Goal: Information Seeking & Learning: Find specific fact

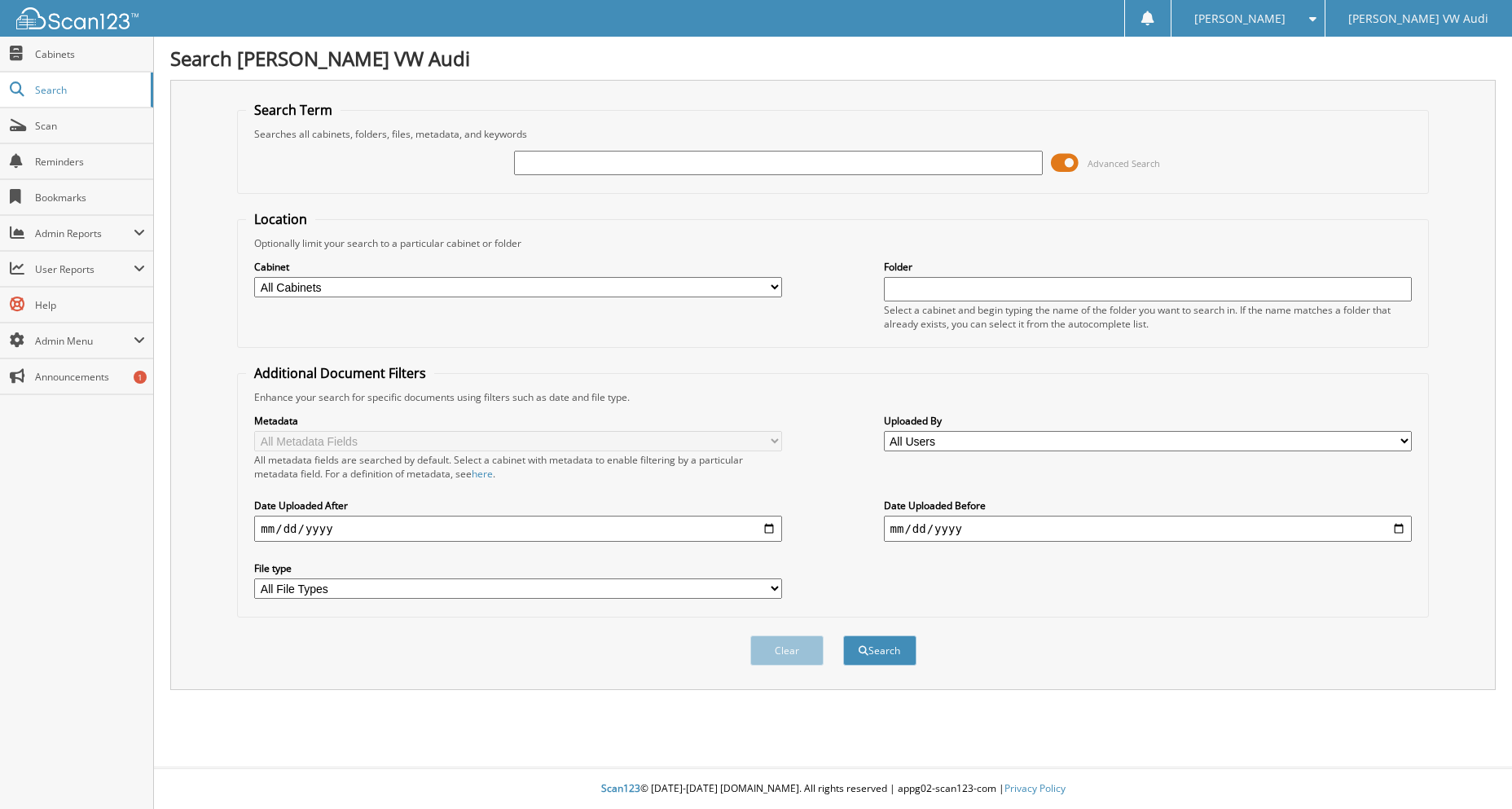
click at [614, 159] on input "text" at bounding box center [778, 163] width 528 height 24
type input "5400"
click at [843, 636] on button "Search" at bounding box center [879, 651] width 73 height 30
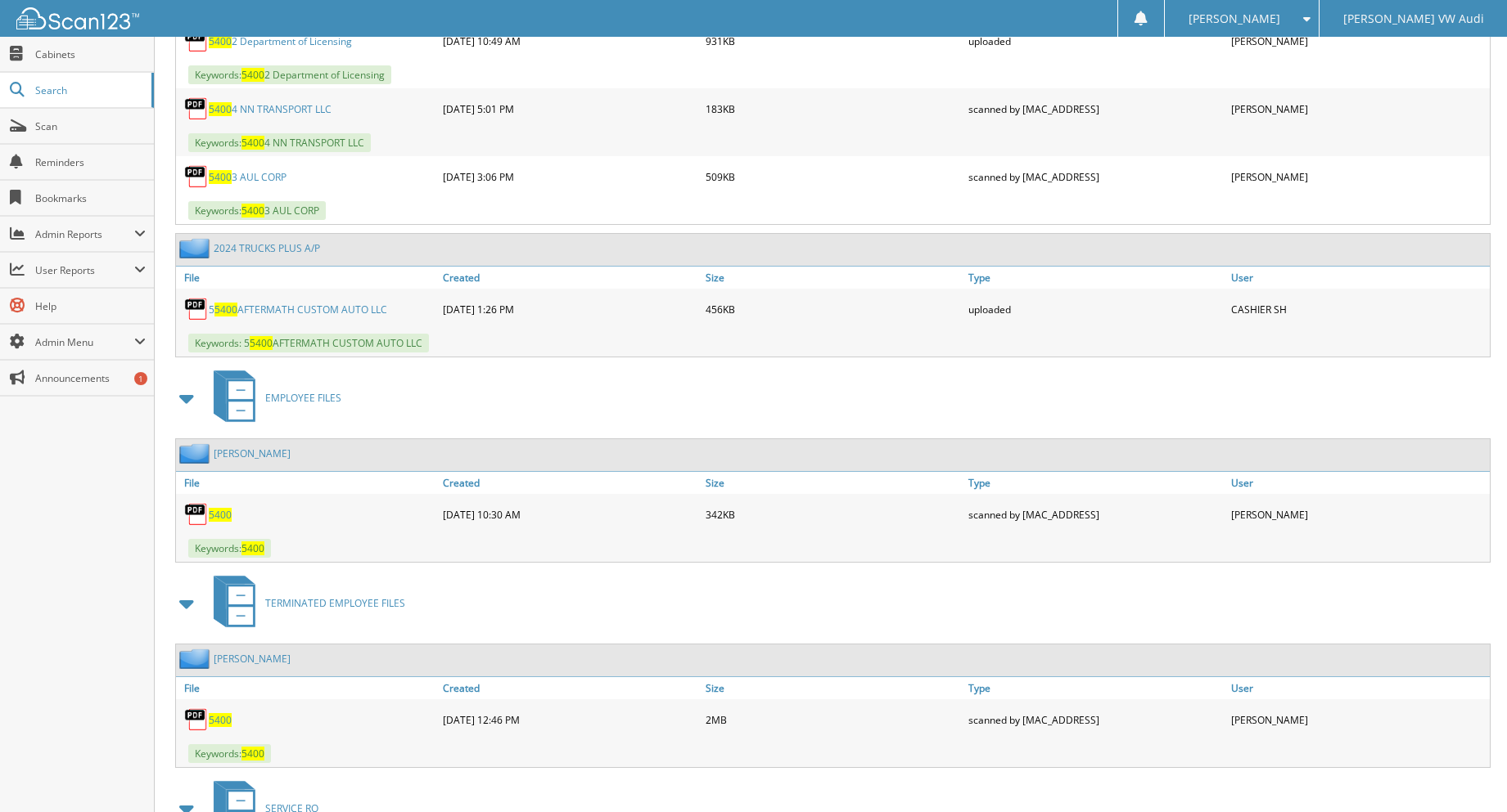
scroll to position [1227, 0]
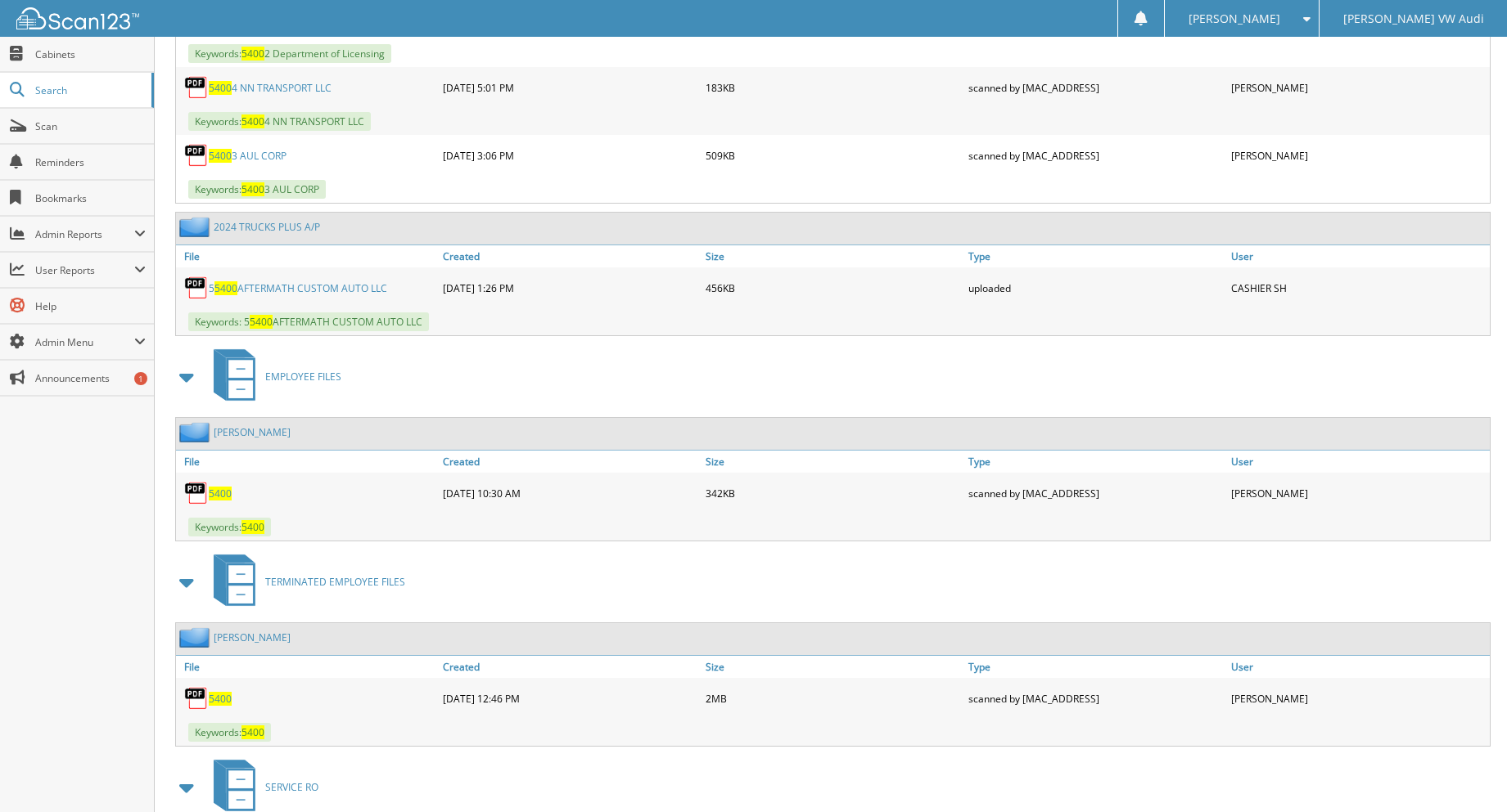
click at [225, 491] on span "5400" at bounding box center [220, 494] width 23 height 14
click at [76, 50] on span "Cabinets" at bounding box center [91, 54] width 110 height 14
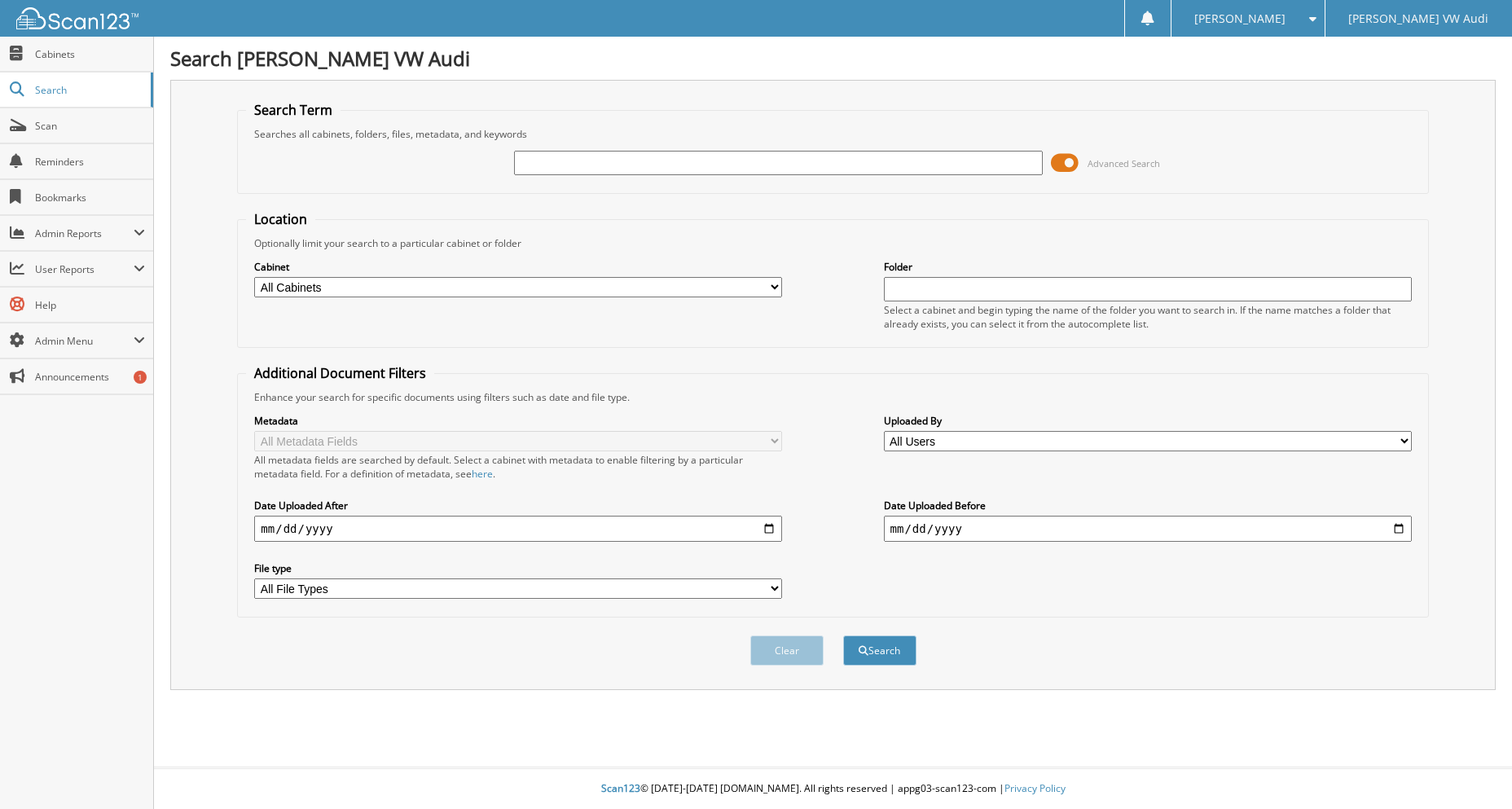
click at [374, 591] on select "All File Types HTM JPEG PDF PNG XLSX ZIP" at bounding box center [519, 589] width 528 height 20
click at [911, 162] on input "text" at bounding box center [778, 163] width 528 height 24
type input "05/16/2024"
click at [843, 636] on button "Search" at bounding box center [879, 651] width 73 height 30
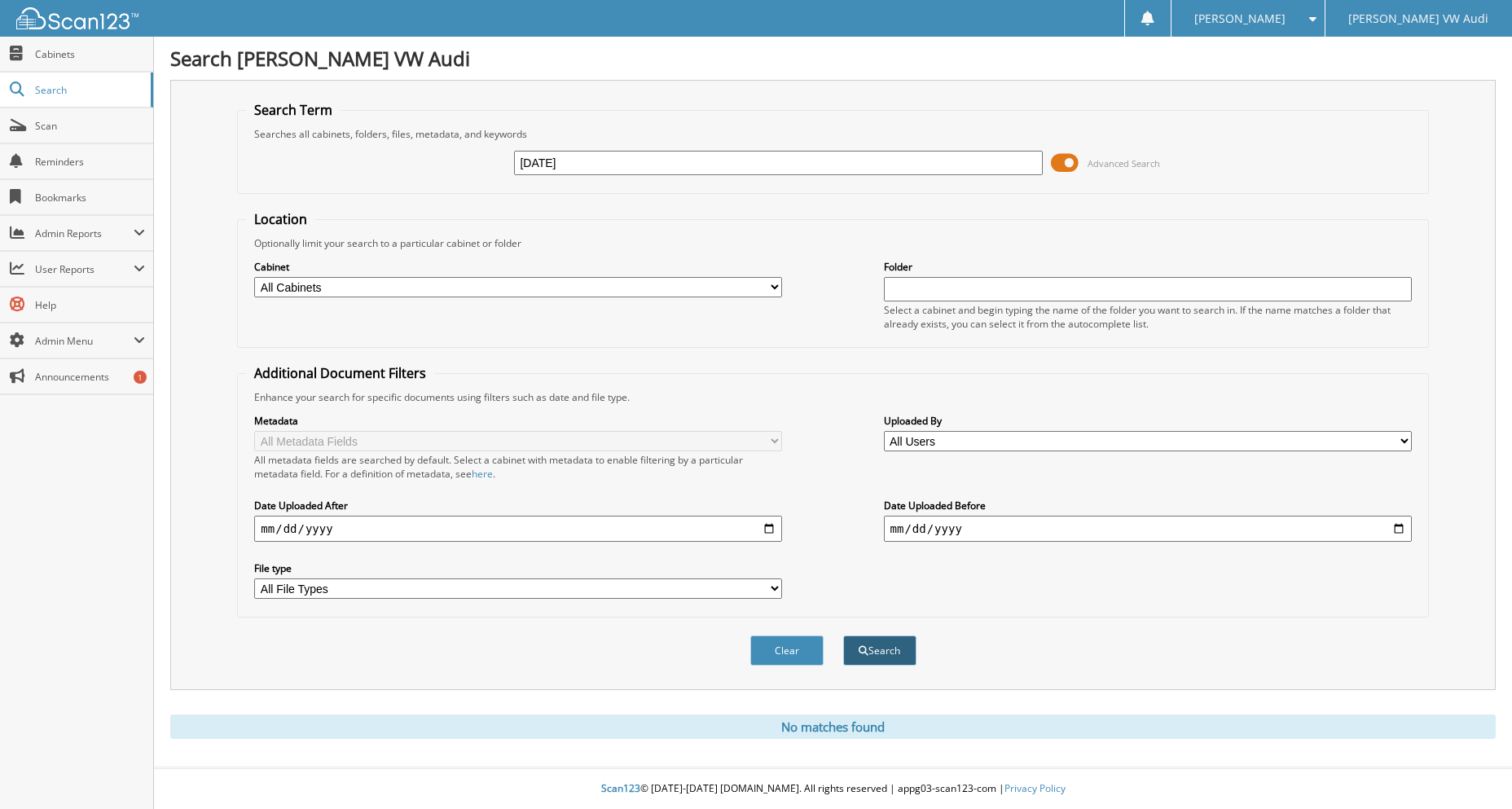
click at [879, 647] on button "Search" at bounding box center [879, 651] width 73 height 30
click at [734, 219] on fieldset "Location Optionally limit your search to a particular cabinet or folder Cabinet…" at bounding box center [833, 279] width 1191 height 138
drag, startPoint x: 606, startPoint y: 161, endPoint x: 413, endPoint y: 179, distance: 193.8
click at [413, 179] on div "05/16/2024 Advanced Search" at bounding box center [833, 163] width 1173 height 44
type input "[DATE]"
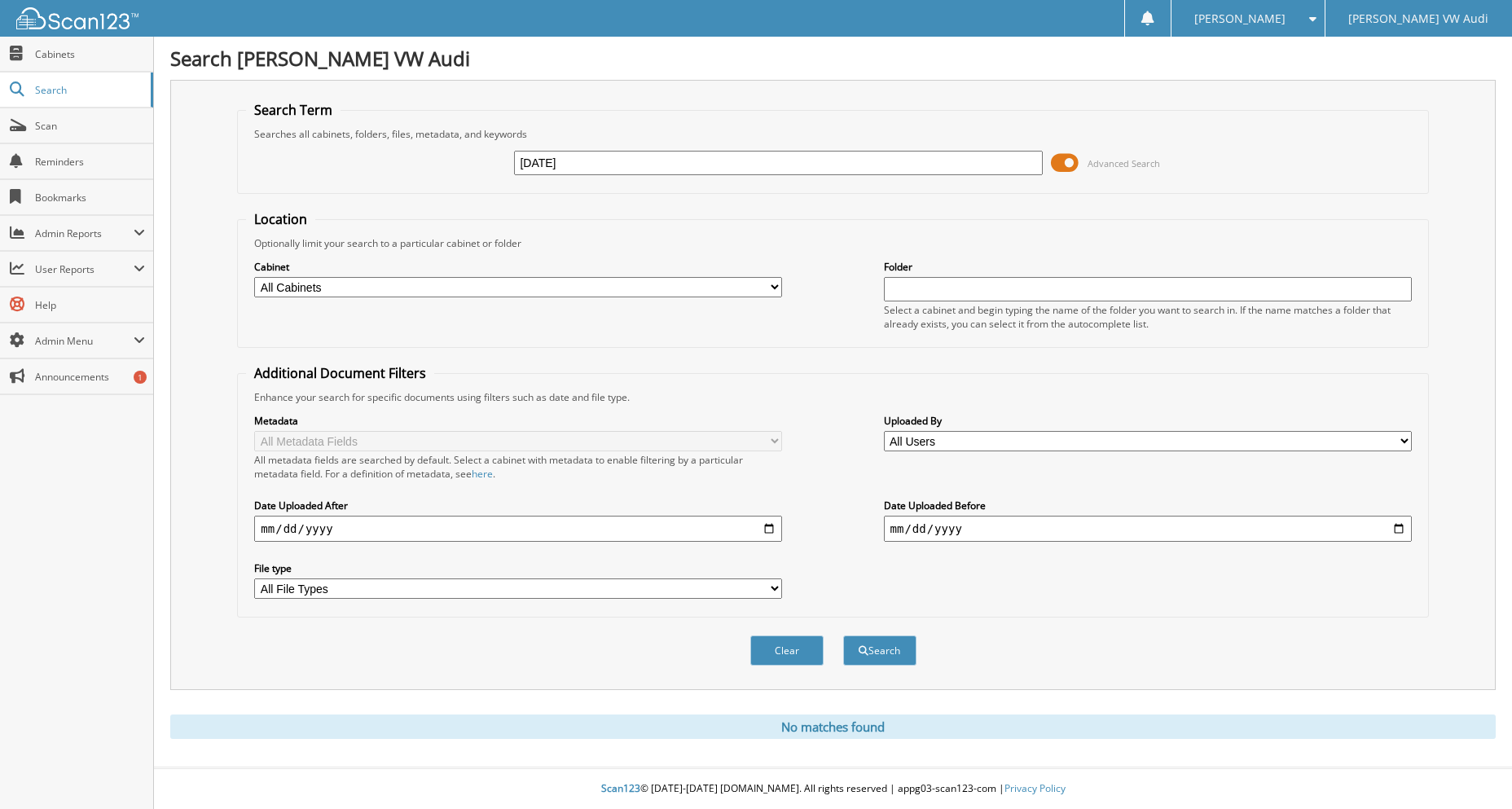
click at [843, 636] on button "Search" at bounding box center [879, 651] width 73 height 30
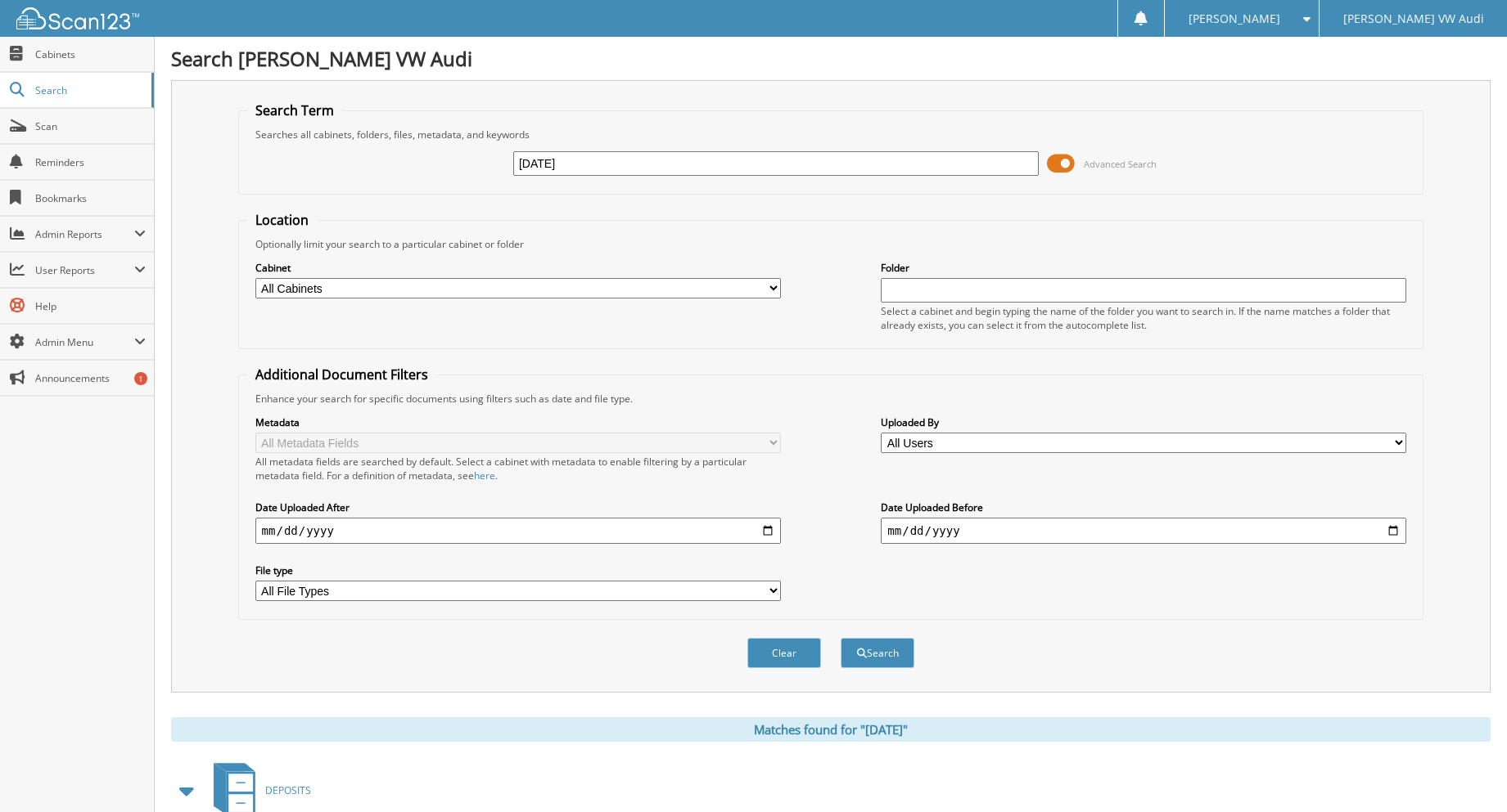
drag, startPoint x: 500, startPoint y: 156, endPoint x: 447, endPoint y: 162, distance: 53.3
click at [447, 162] on div "[DATE] Advanced Search" at bounding box center [831, 163] width 1168 height 44
click at [600, 162] on input "[DATE]" at bounding box center [776, 163] width 526 height 24
type input "[DATE]"
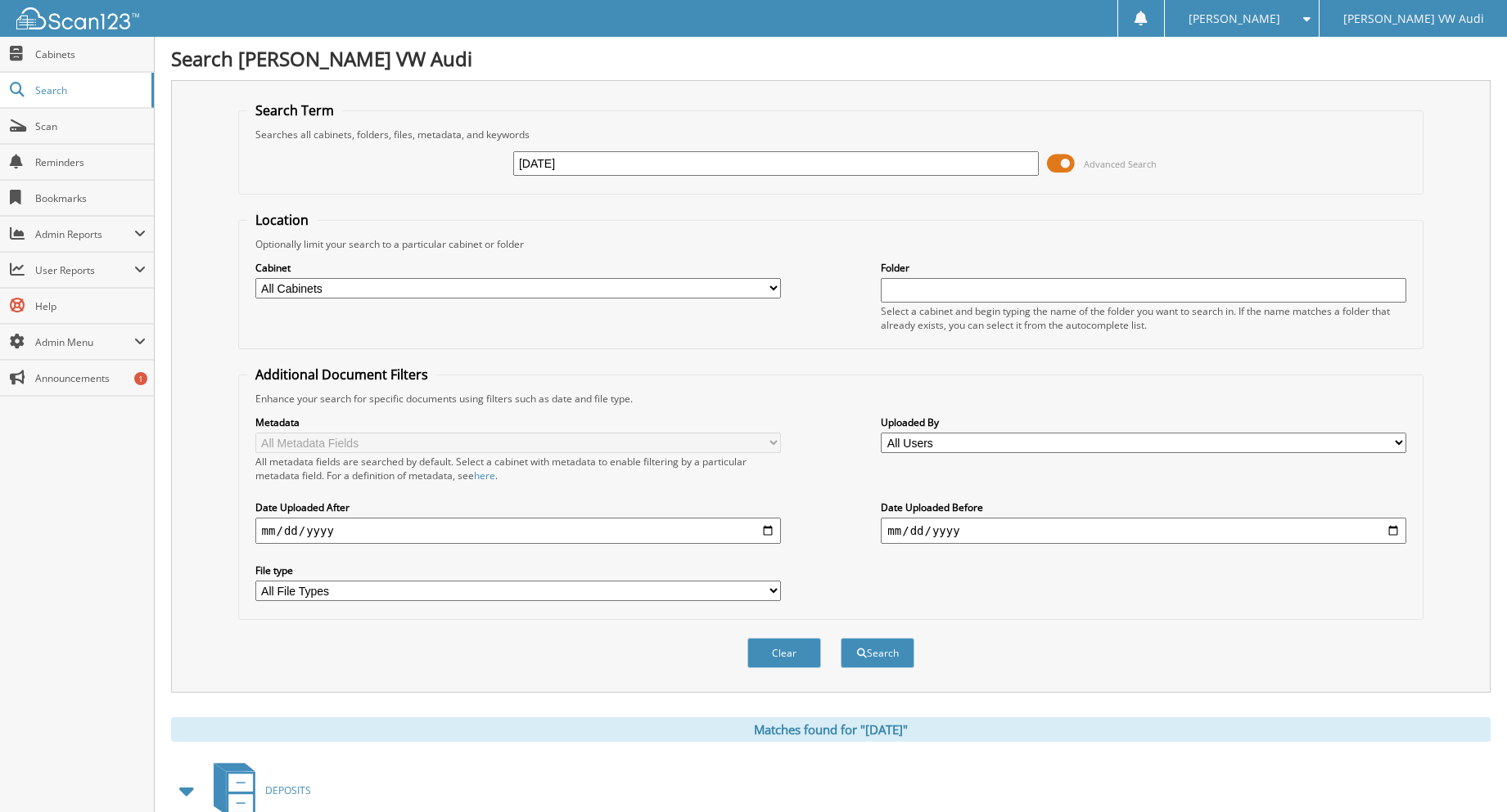
click at [840, 638] on button "Search" at bounding box center [877, 653] width 74 height 30
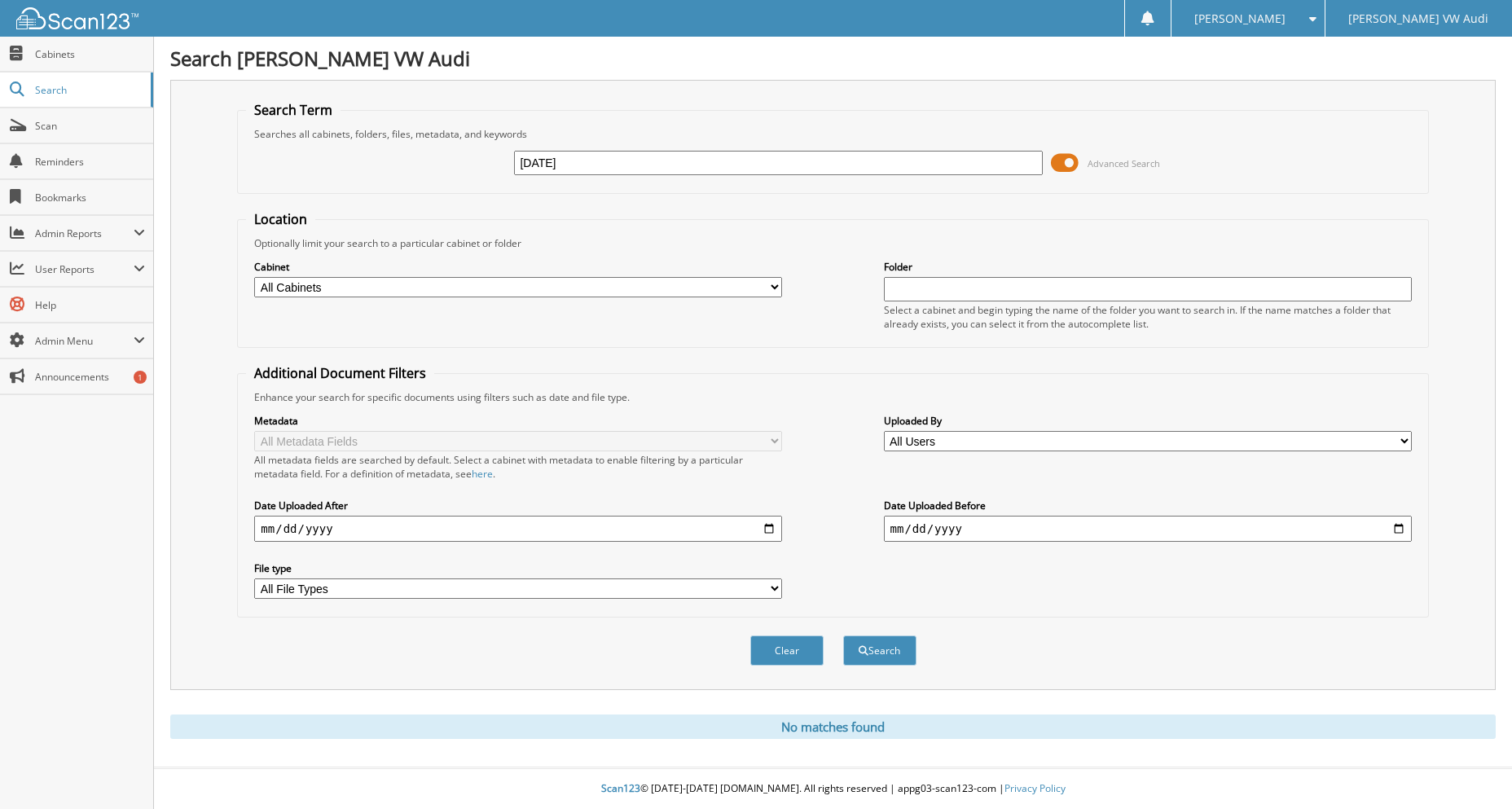
type input "[DATE]"
click at [843, 636] on button "Search" at bounding box center [879, 651] width 73 height 30
click at [66, 44] on link "Cabinets" at bounding box center [76, 54] width 153 height 35
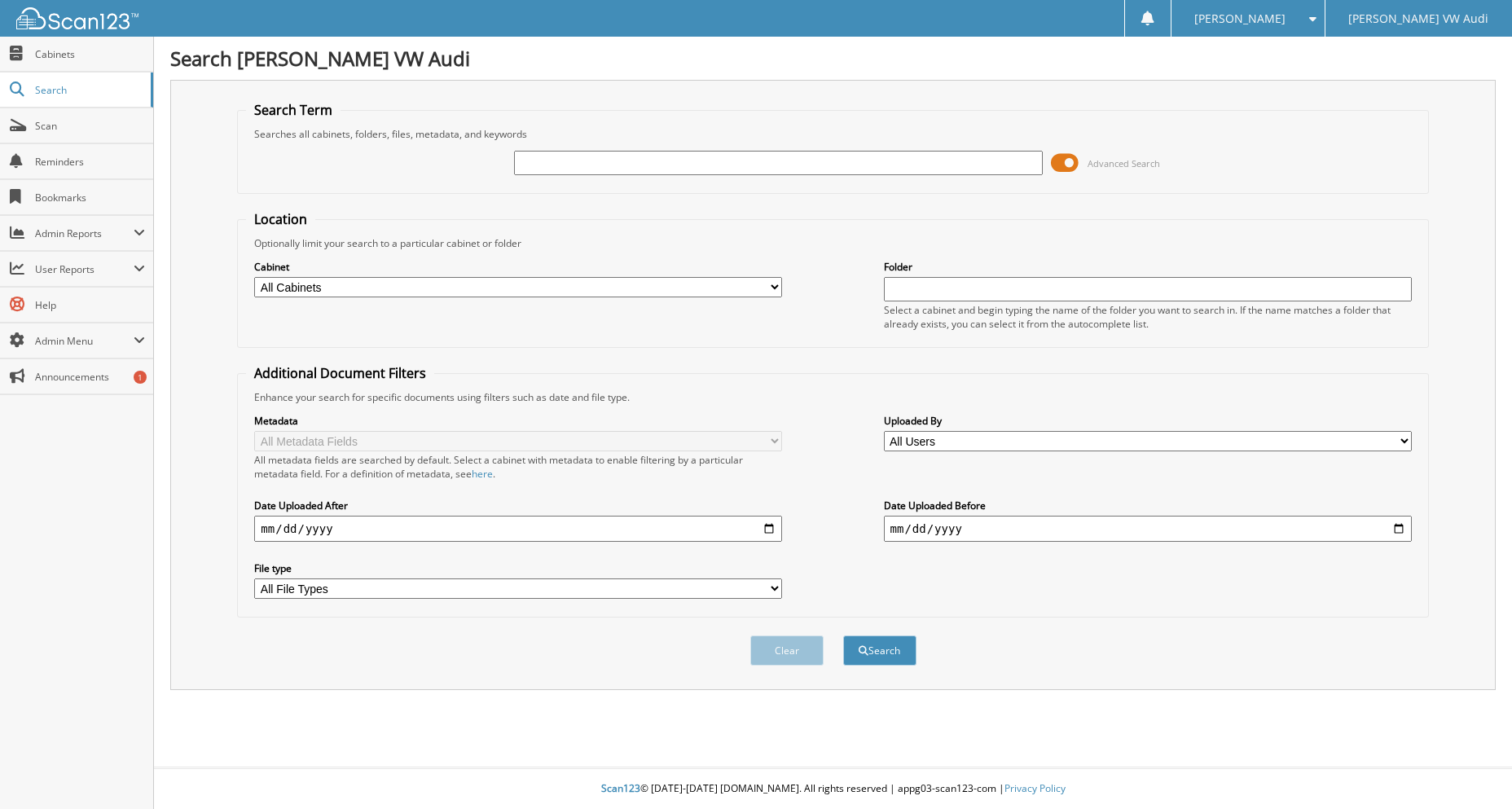
click at [833, 166] on input "text" at bounding box center [778, 163] width 528 height 24
type input "2024 PAYROLL SH"
click at [843, 636] on button "Search" at bounding box center [879, 651] width 73 height 30
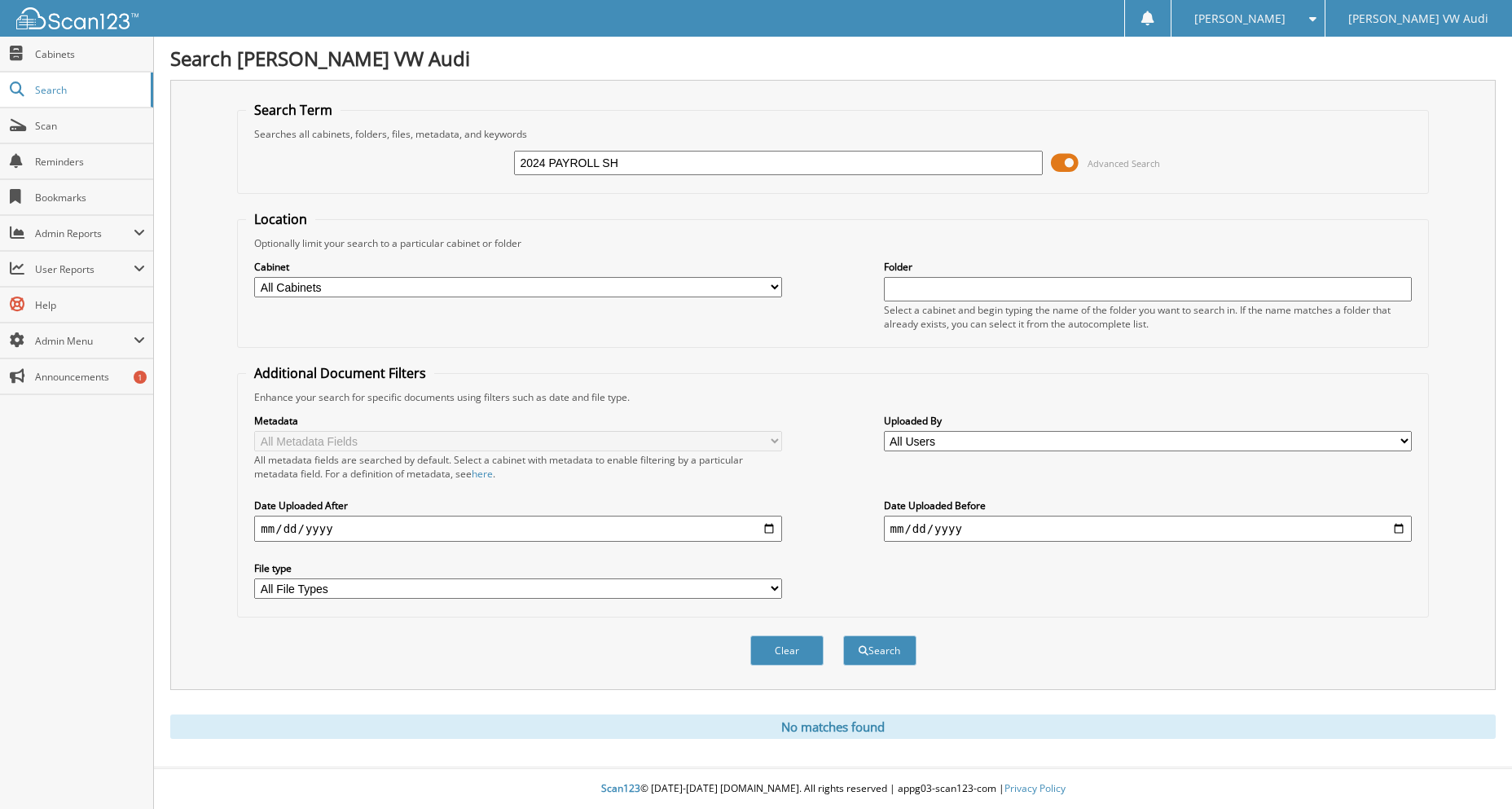
drag, startPoint x: 642, startPoint y: 161, endPoint x: 408, endPoint y: 168, distance: 234.1
click at [408, 168] on div "2024 PAYROLL SH Advanced Search" at bounding box center [833, 163] width 1173 height 44
type input "PAYROLL"
click at [843, 636] on button "Search" at bounding box center [879, 651] width 73 height 30
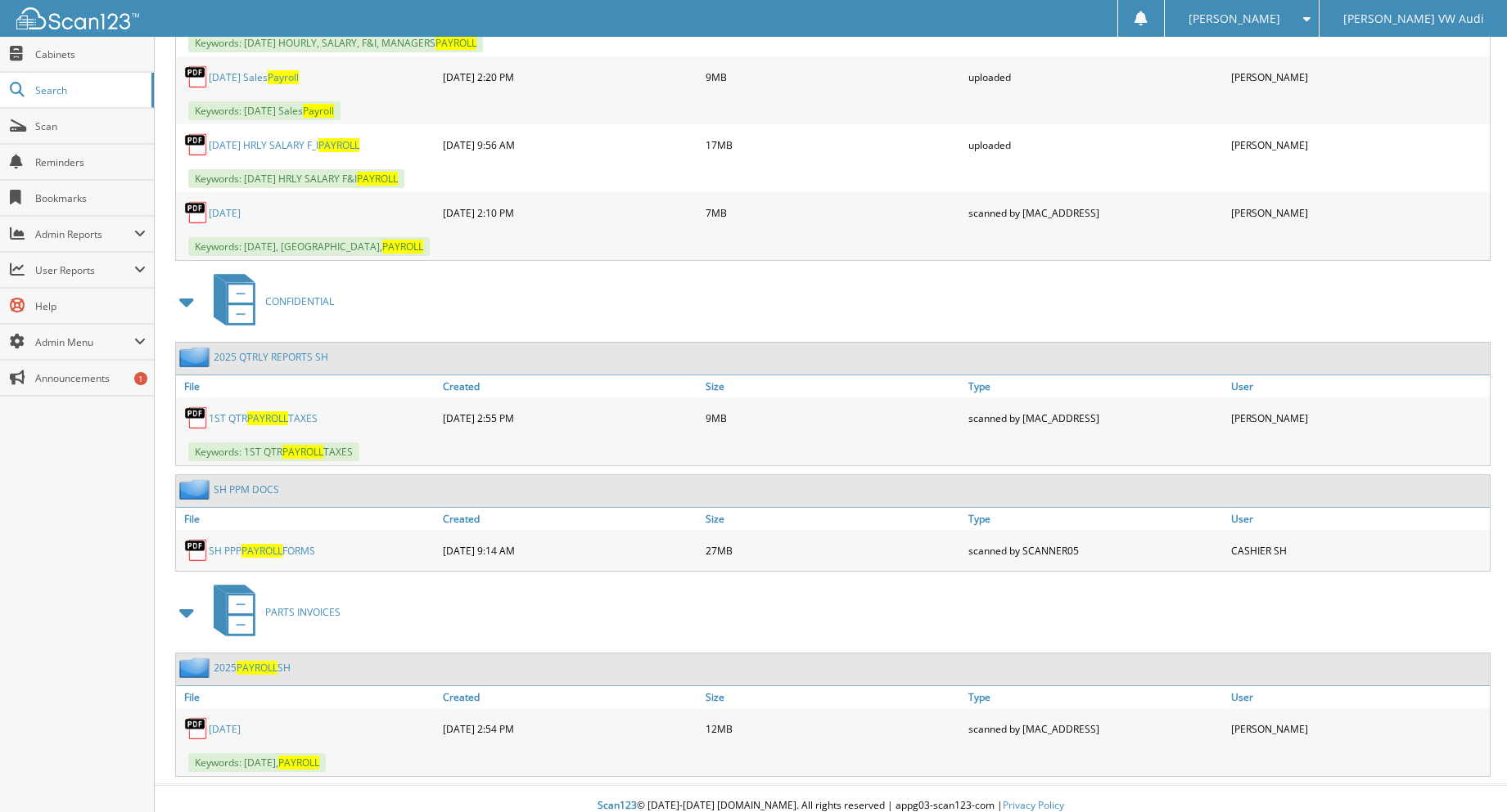
scroll to position [11087, 0]
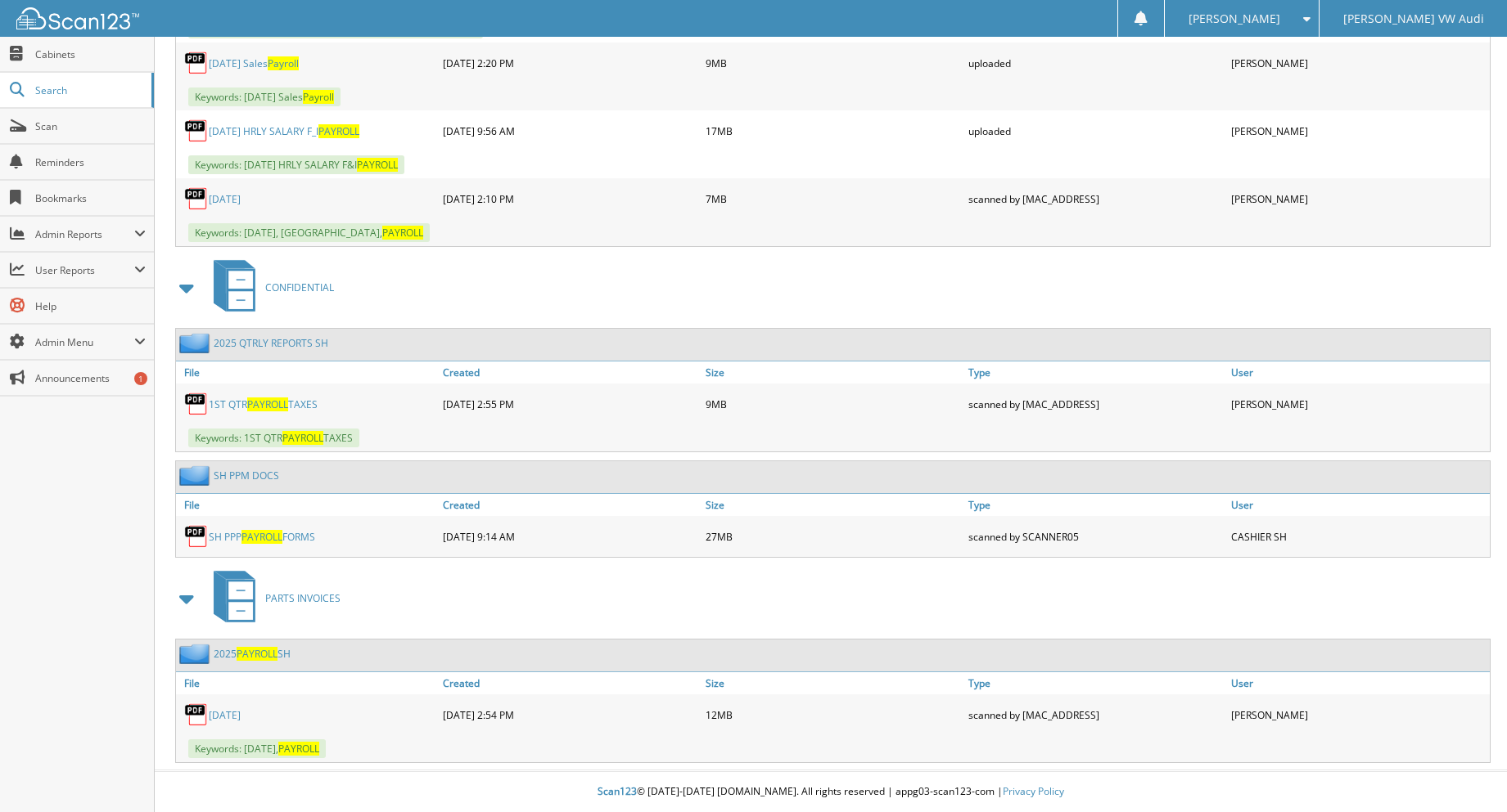
click at [249, 652] on span "PAYROLL" at bounding box center [257, 653] width 41 height 14
